Goal: Information Seeking & Learning: Learn about a topic

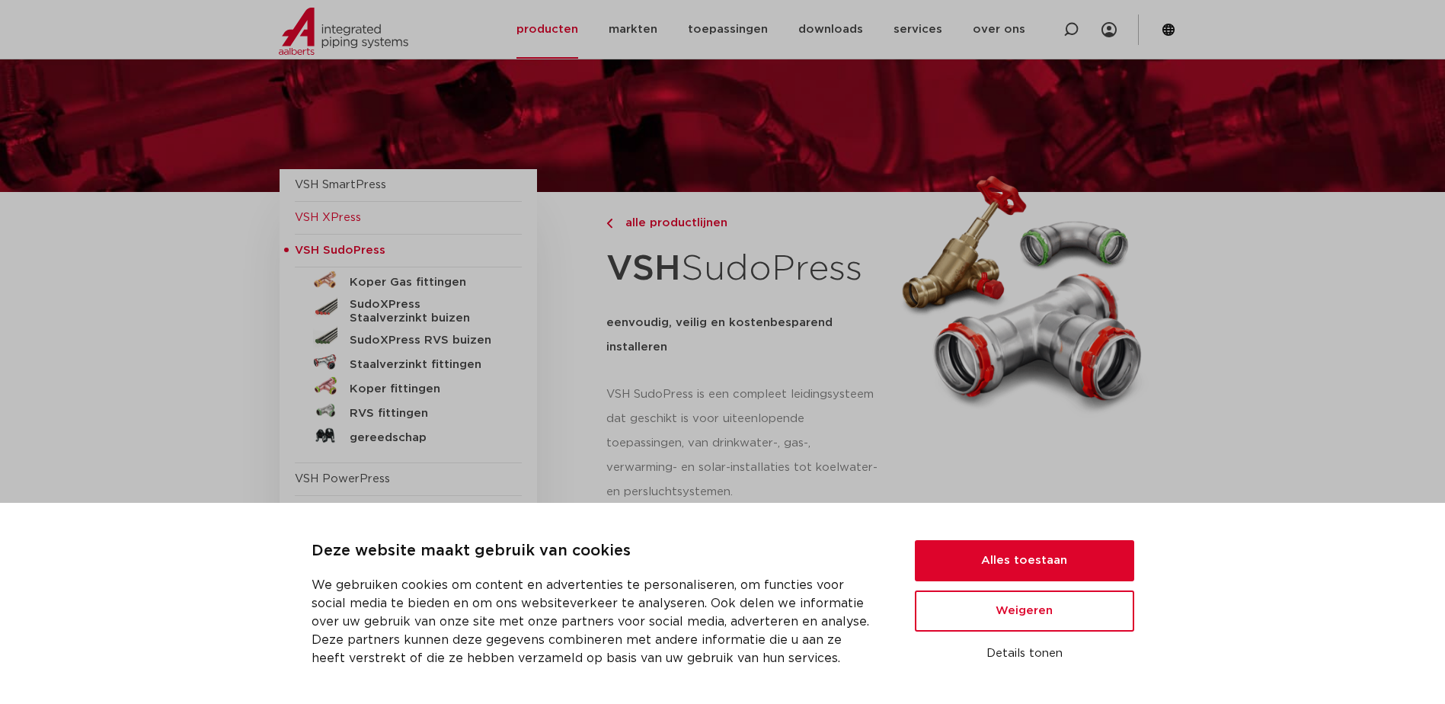
scroll to position [76, 0]
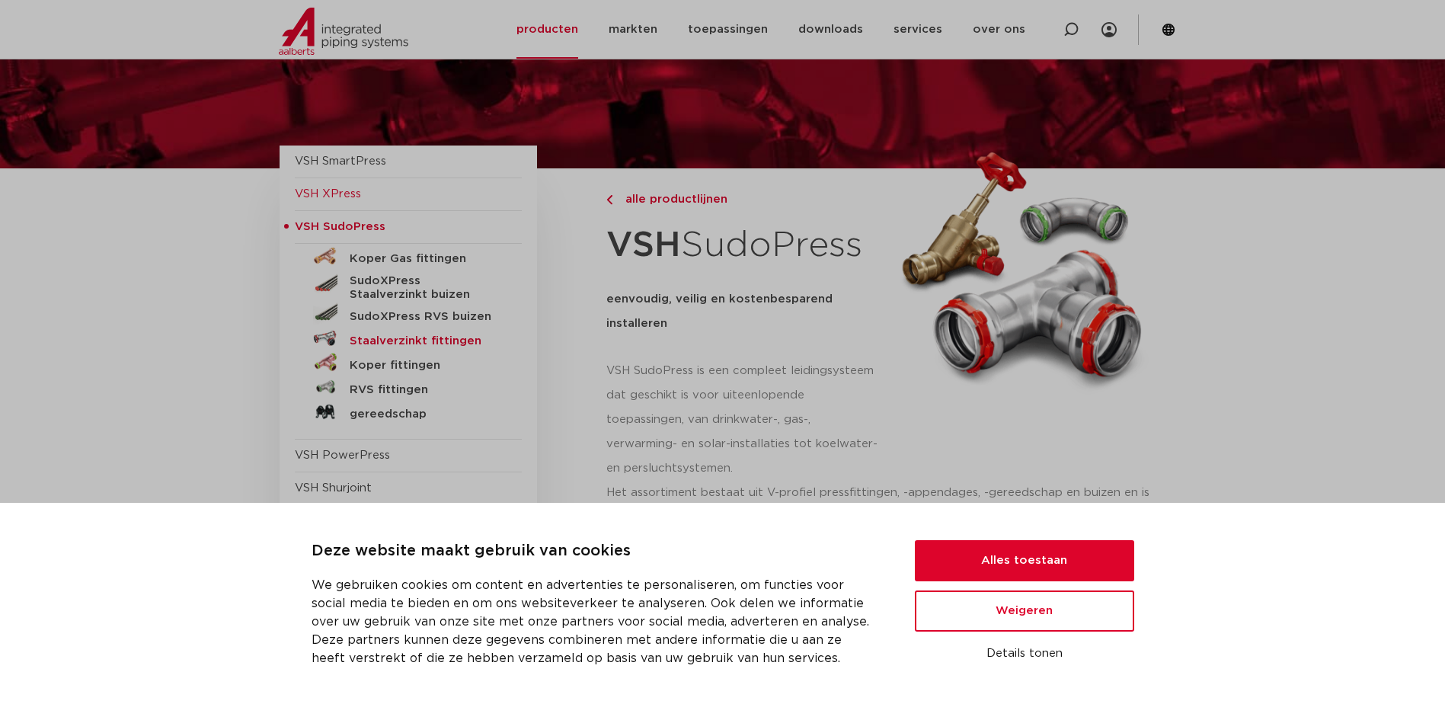
click at [392, 344] on h5 "Staalverzinkt fittingen" at bounding box center [425, 341] width 151 height 14
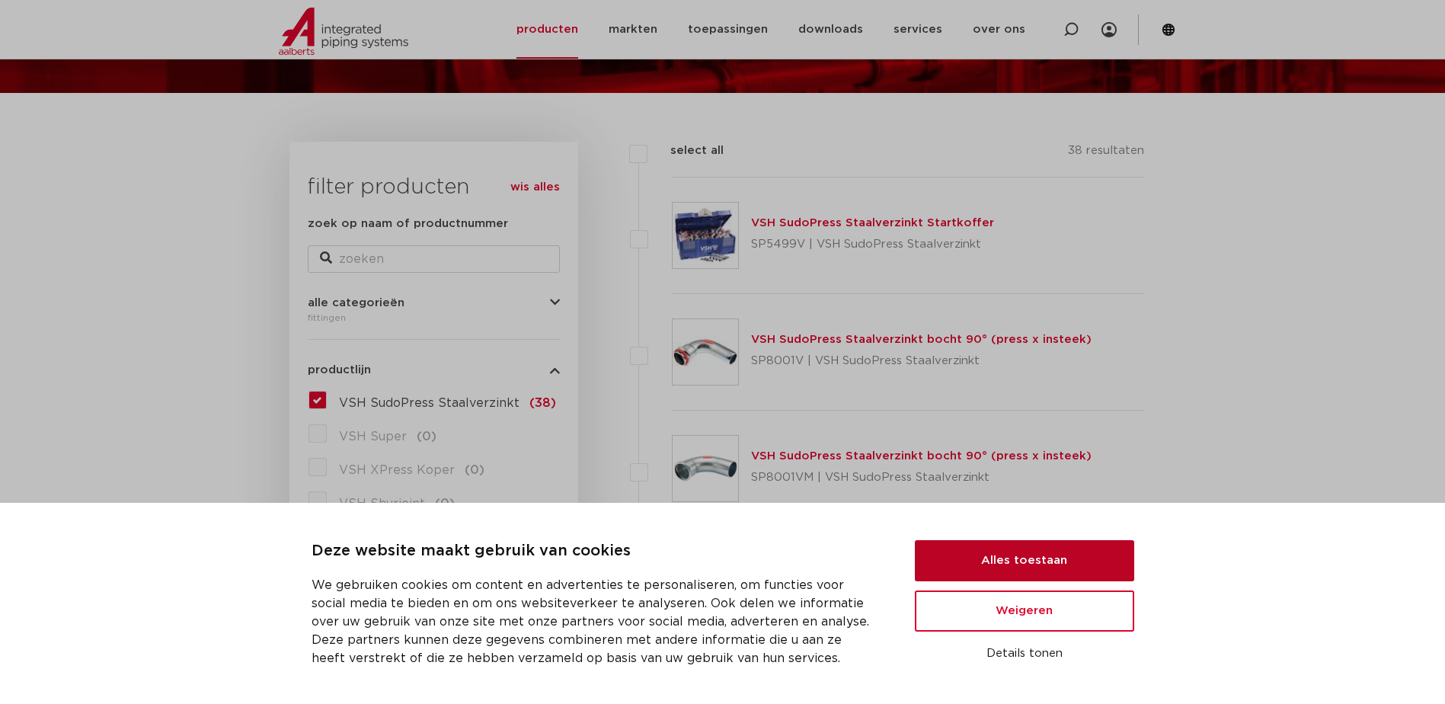
click at [1095, 564] on button "Alles toestaan" at bounding box center [1024, 560] width 219 height 41
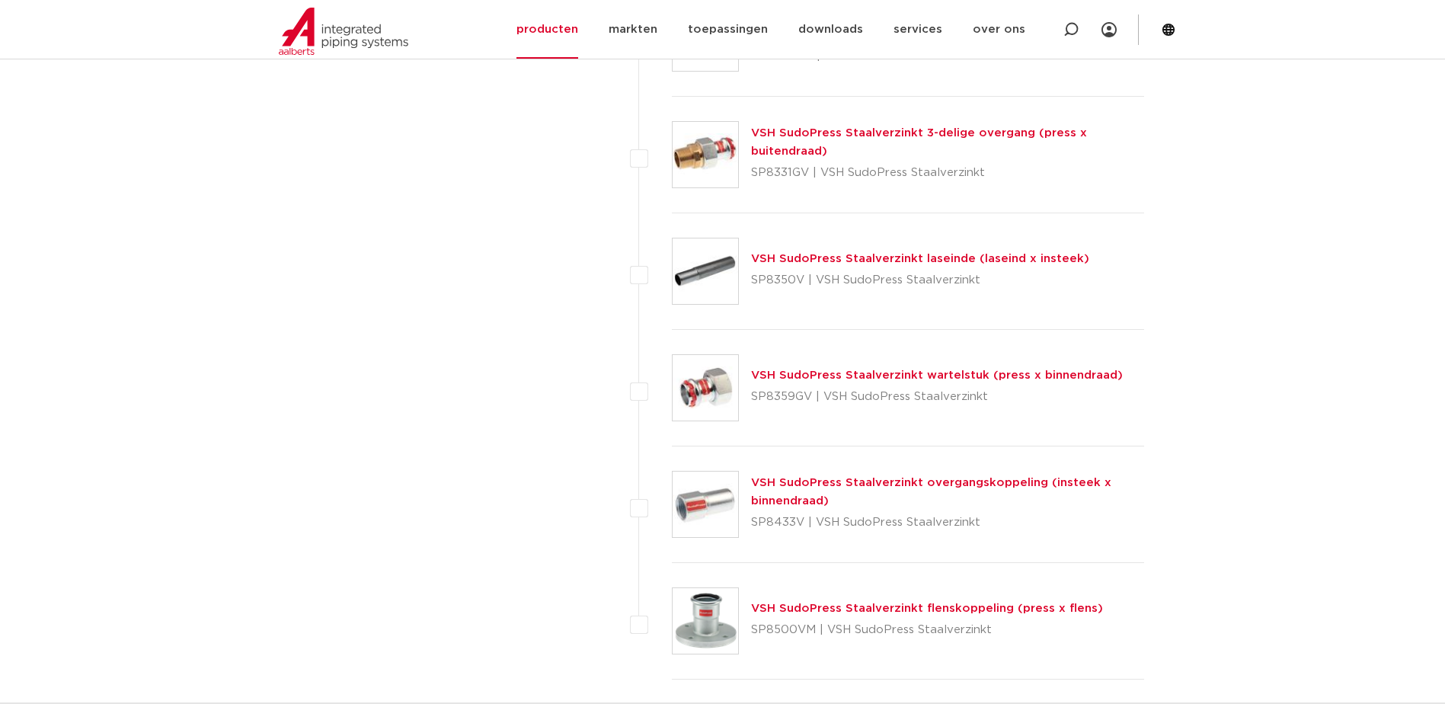
scroll to position [4113, 0]
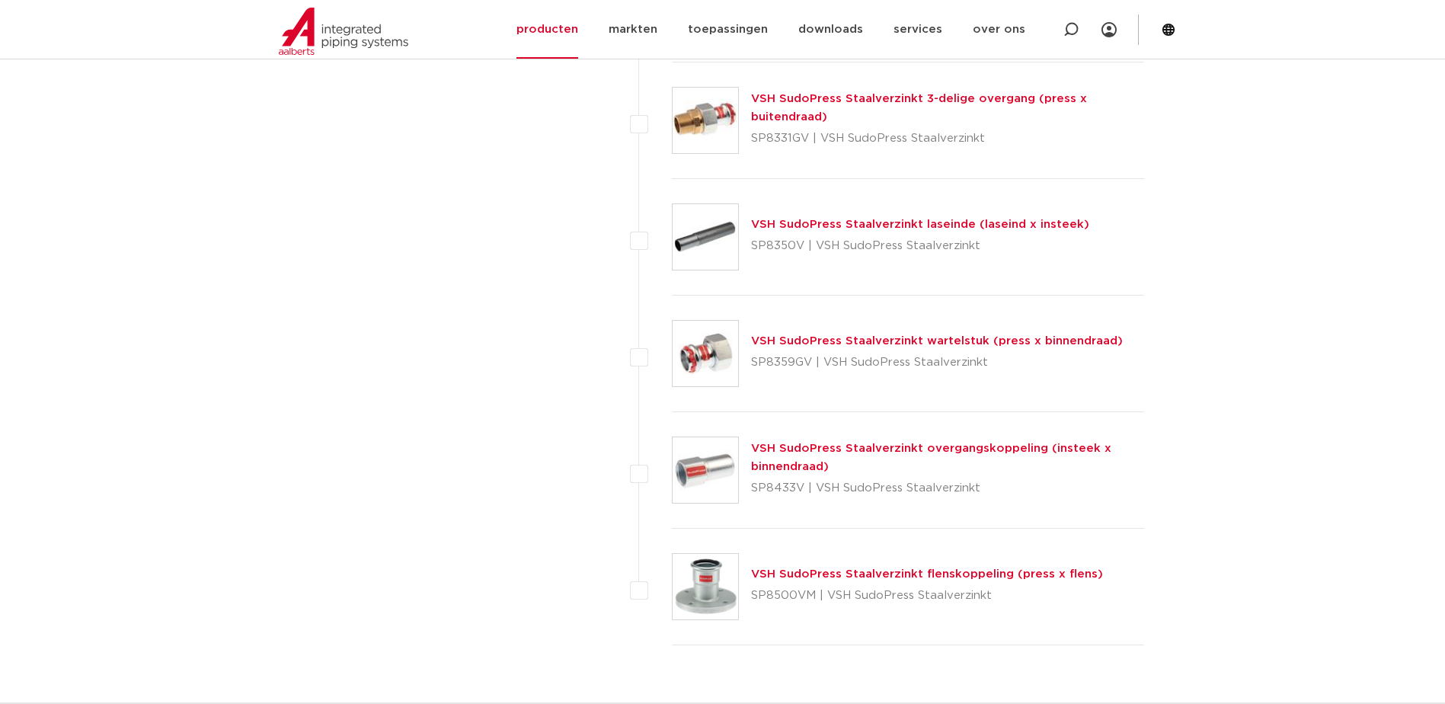
click at [718, 487] on img at bounding box center [706, 470] width 66 height 66
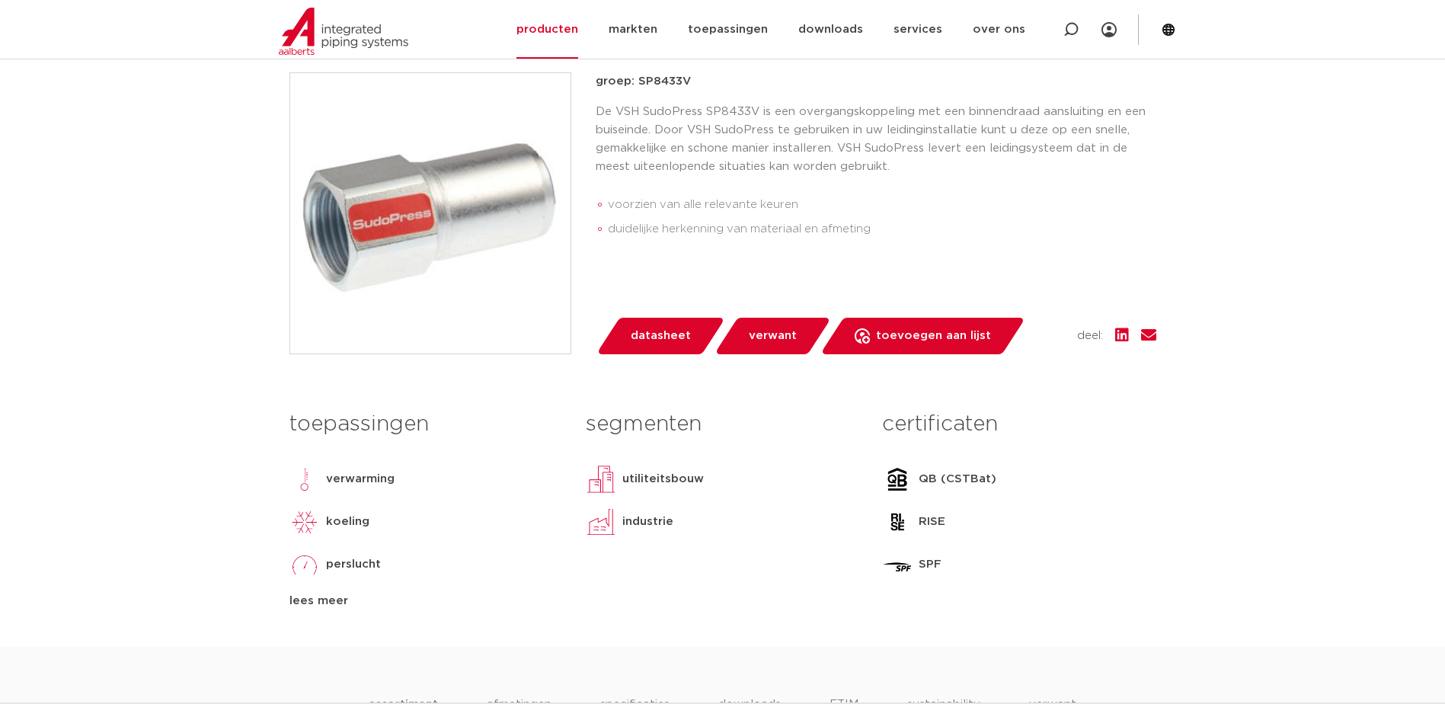
scroll to position [381, 0]
